Goal: Transaction & Acquisition: Purchase product/service

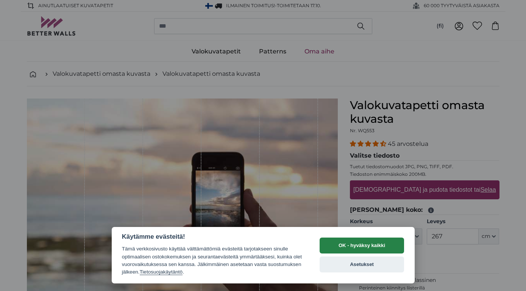
click at [375, 245] on button "OK - hyväksy kaikki" at bounding box center [361, 245] width 85 height 16
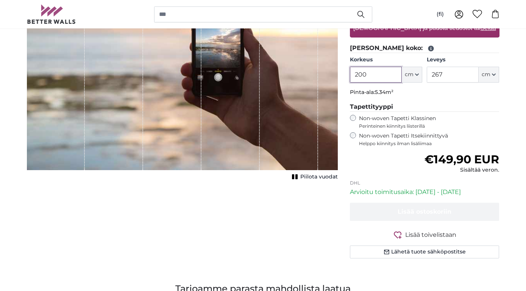
scroll to position [162, 0]
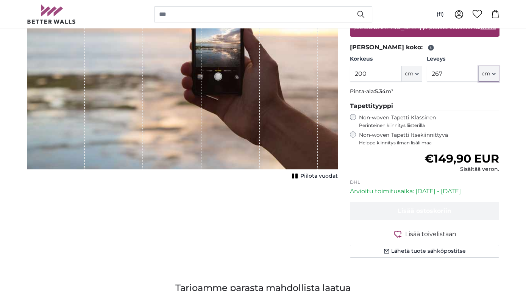
click at [492, 76] on button "cm" at bounding box center [488, 74] width 20 height 16
click at [450, 75] on input "267" at bounding box center [452, 74] width 52 height 16
type input "2"
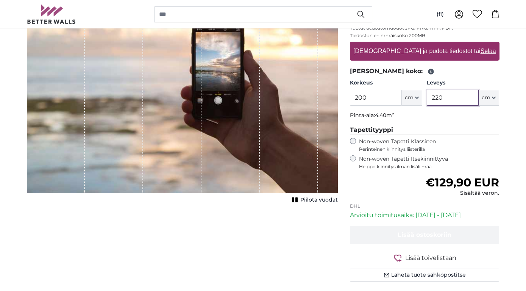
scroll to position [139, 0]
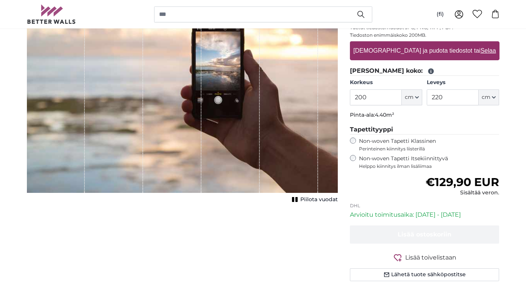
click at [296, 199] on rect "1 of 1" at bounding box center [296, 199] width 2 height 5
click at [296, 199] on icon "1 of 1" at bounding box center [296, 199] width 8 height 6
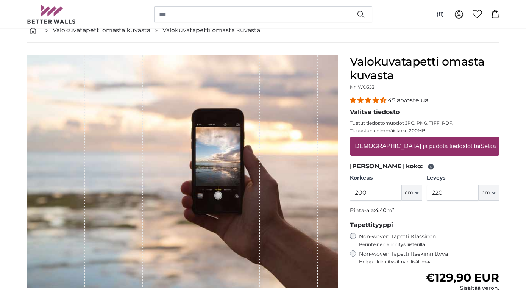
scroll to position [51, 0]
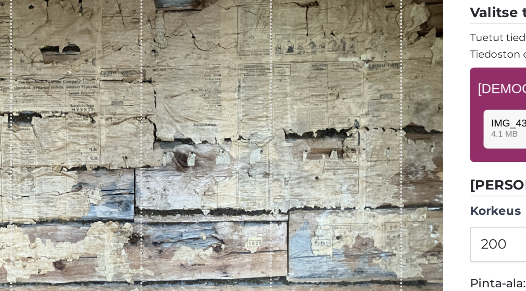
scroll to position [65, 0]
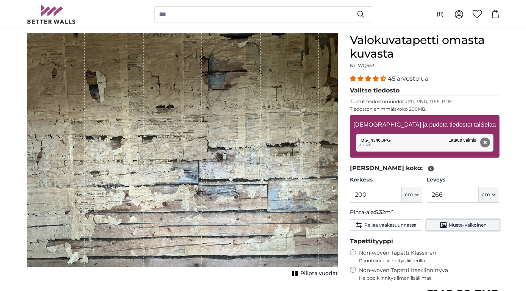
click at [479, 223] on span "Musta-valkoinen" at bounding box center [467, 225] width 38 height 6
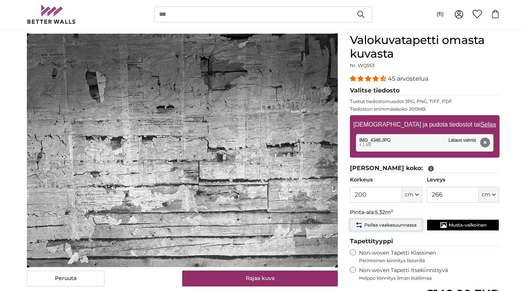
click at [405, 226] on span "Peilaa vaakasuunnassa" at bounding box center [390, 225] width 52 height 6
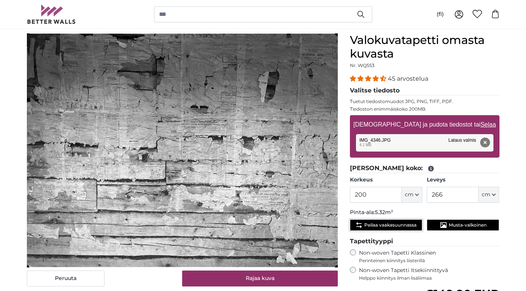
click at [409, 225] on span "Peilaa vaakasuunnassa" at bounding box center [390, 225] width 52 height 6
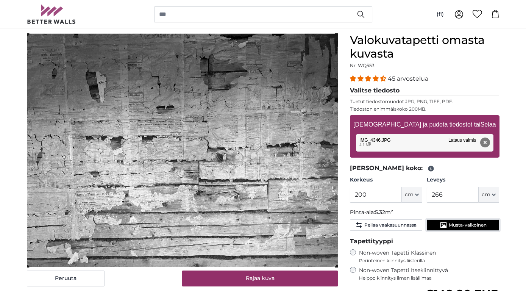
click at [441, 224] on icon "Musta-valkoinen" at bounding box center [443, 225] width 8 height 8
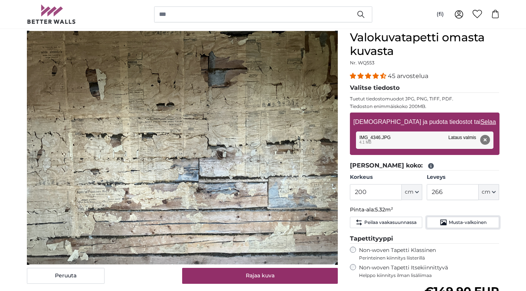
scroll to position [68, 0]
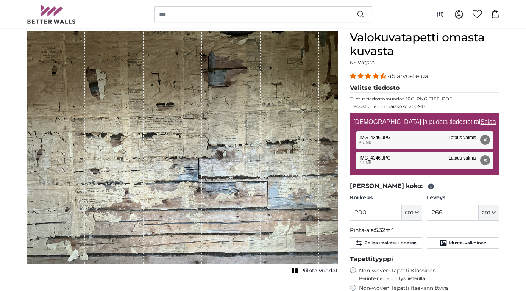
click at [397, 141] on div "Poista Yritä uudelleen Poista Lataa Peruuta Yritä uudelleen Poista IMG_4346.JPG…" at bounding box center [424, 139] width 137 height 17
click at [415, 146] on div "Poista Yritä uudelleen Poista Lataa Peruuta Yritä uudelleen Poista IMG_4346.JPG…" at bounding box center [424, 139] width 137 height 17
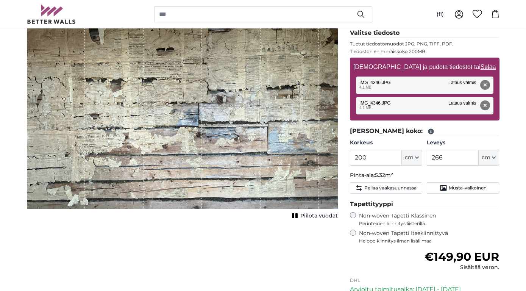
click at [276, 156] on div "1 of 1" at bounding box center [289, 92] width 58 height 233
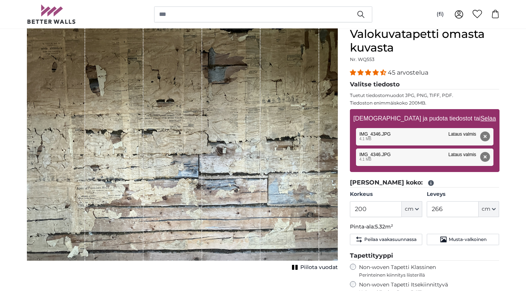
scroll to position [111, 0]
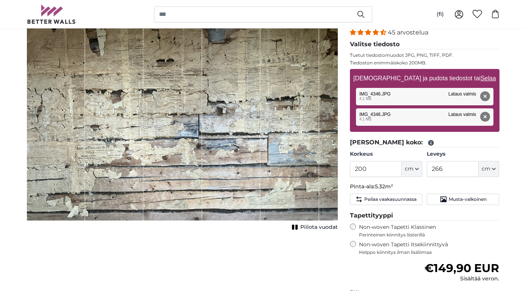
click at [422, 95] on div "Poista Yritä uudelleen Poista Lataa Peruuta Yritä uudelleen Poista IMG_4346.JPG…" at bounding box center [424, 96] width 137 height 17
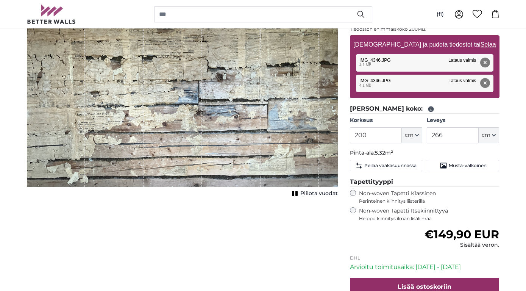
scroll to position [145, 0]
click at [454, 134] on input "266" at bounding box center [452, 135] width 52 height 16
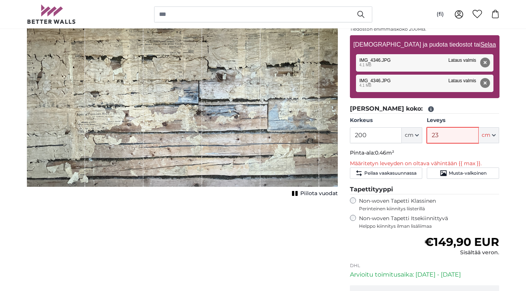
type input "230"
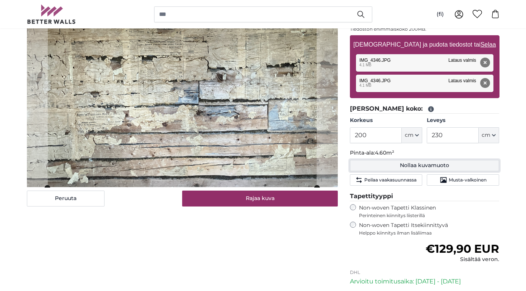
click at [390, 165] on button "Nollaa kuvamuoto" at bounding box center [424, 165] width 149 height 11
type input "266"
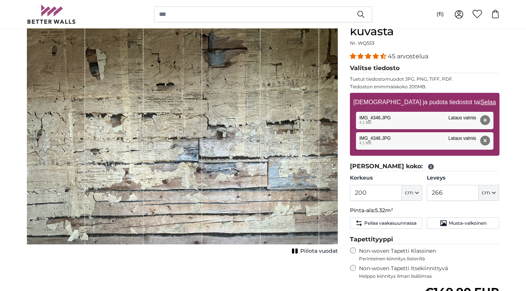
scroll to position [87, 0]
click at [419, 119] on div "Poista Yritä uudelleen Poista Lataa Peruuta Yritä uudelleen Poista IMG_4346.JPG…" at bounding box center [424, 120] width 137 height 17
click at [484, 143] on button "Poista" at bounding box center [484, 141] width 10 height 10
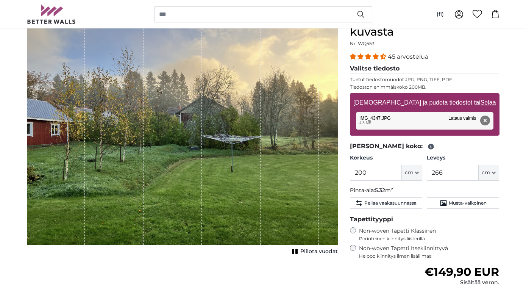
click at [385, 120] on div "Poista Yritä uudelleen Poista Lataa Peruuta Yritä uudelleen Poista IMG_4347.JPG…" at bounding box center [424, 120] width 137 height 17
click at [482, 201] on span "Musta-valkoinen" at bounding box center [467, 203] width 38 height 6
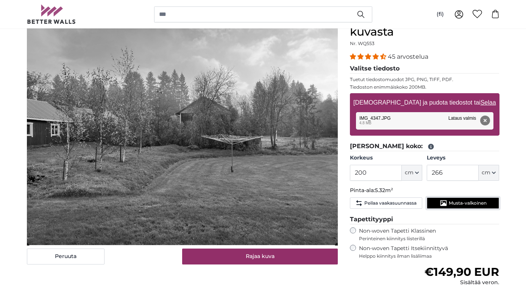
click at [438, 205] on button "Musta-valkoinen" at bounding box center [462, 202] width 72 height 11
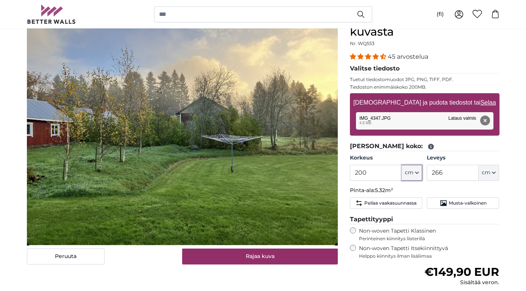
click at [414, 172] on button "cm" at bounding box center [411, 173] width 20 height 16
click at [379, 173] on input "200" at bounding box center [376, 173] width 52 height 16
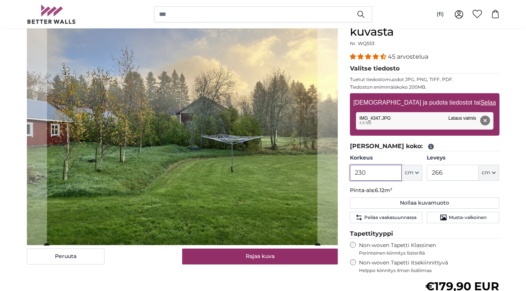
type input "230"
click at [467, 171] on input "266" at bounding box center [452, 173] width 52 height 16
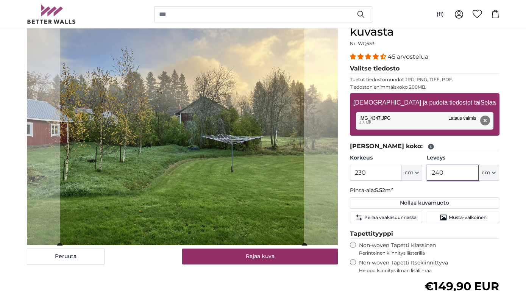
type input "240"
click at [454, 250] on span "Perinteinen kiinnitys liisterillä" at bounding box center [429, 253] width 140 height 6
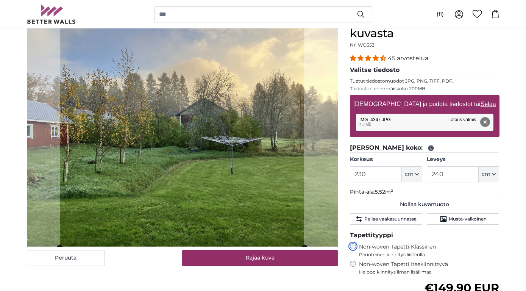
scroll to position [85, 0]
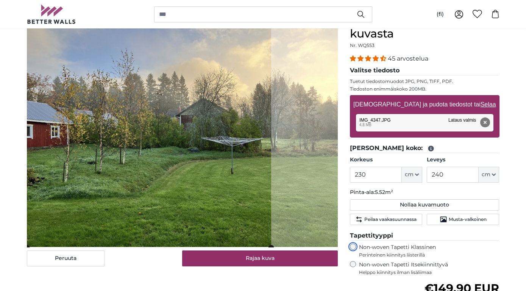
click at [247, 191] on cropper-handle at bounding box center [149, 130] width 244 height 234
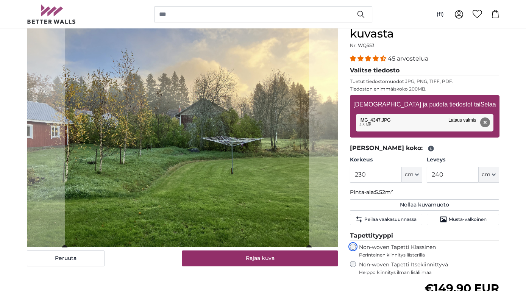
click at [285, 190] on cropper-handle at bounding box center [187, 131] width 244 height 234
click at [289, 166] on cropper-handle at bounding box center [187, 131] width 244 height 234
